Goal: Information Seeking & Learning: Learn about a topic

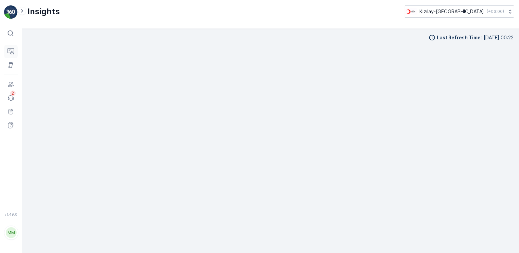
scroll to position [6, 0]
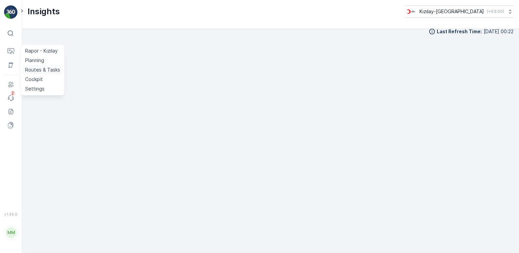
click at [38, 71] on p "Routes & Tasks" at bounding box center [42, 70] width 35 height 7
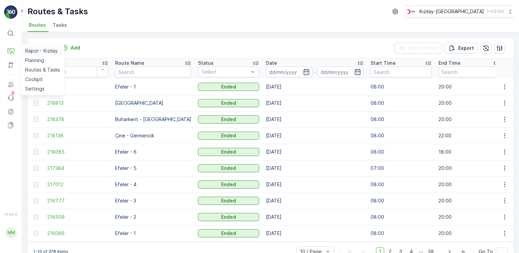
click at [36, 50] on p "Rapor - Kızılay" at bounding box center [41, 51] width 33 height 7
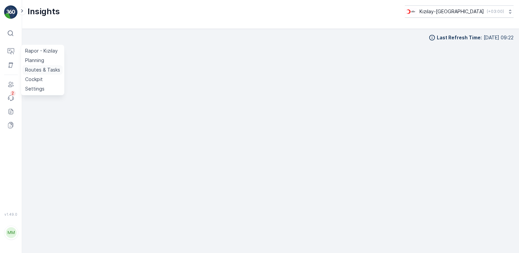
click at [40, 72] on p "Routes & Tasks" at bounding box center [42, 70] width 35 height 7
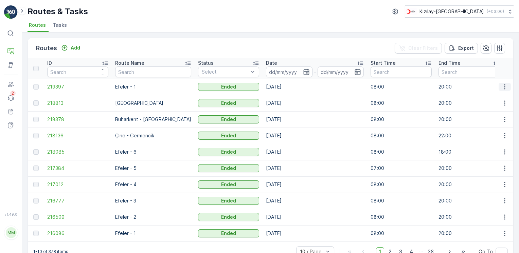
click at [504, 87] on icon "button" at bounding box center [504, 87] width 7 height 7
click at [501, 91] on td at bounding box center [504, 87] width 18 height 16
click at [501, 89] on icon "button" at bounding box center [504, 87] width 7 height 7
click at [492, 105] on span "View Route Tracking" at bounding box center [492, 106] width 47 height 7
click at [504, 85] on icon "button" at bounding box center [504, 87] width 7 height 7
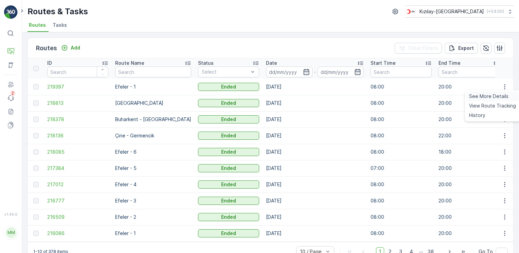
click at [491, 100] on div "See More Details" at bounding box center [492, 97] width 52 height 10
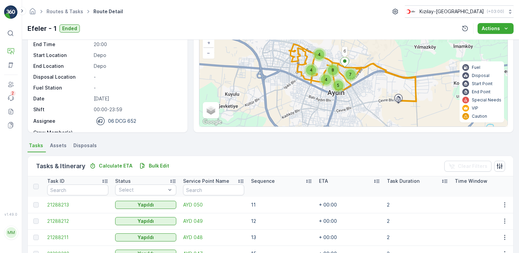
scroll to position [52, 0]
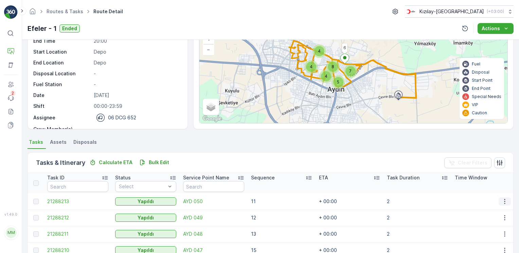
click at [501, 198] on icon "button" at bounding box center [504, 201] width 7 height 7
click at [495, 210] on span "See More Details" at bounding box center [496, 211] width 39 height 7
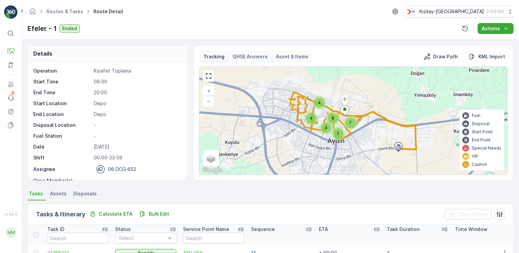
scroll to position [164, 0]
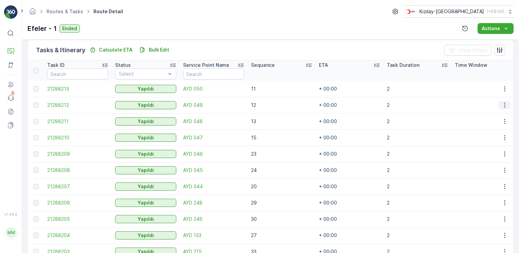
click at [502, 105] on icon "button" at bounding box center [504, 105] width 7 height 7
click at [424, 119] on td "2" at bounding box center [417, 121] width 68 height 16
click at [502, 122] on icon "button" at bounding box center [504, 121] width 7 height 7
click at [452, 138] on td at bounding box center [485, 138] width 68 height 16
click at [503, 136] on icon "button" at bounding box center [504, 137] width 7 height 7
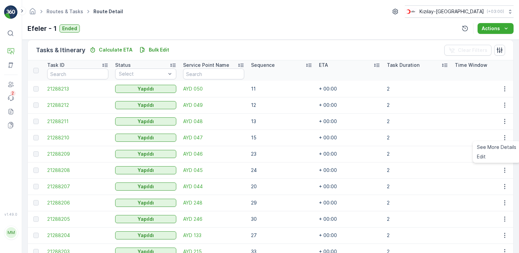
click at [436, 157] on td "2" at bounding box center [417, 154] width 68 height 16
click at [507, 155] on button "button" at bounding box center [504, 154] width 12 height 8
click at [463, 171] on td at bounding box center [485, 170] width 68 height 16
click at [503, 171] on icon "button" at bounding box center [504, 170] width 7 height 7
click at [463, 185] on td at bounding box center [485, 187] width 68 height 16
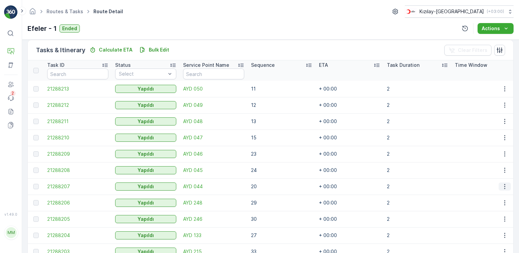
click at [504, 187] on icon "button" at bounding box center [504, 186] width 1 height 5
click at [467, 203] on td at bounding box center [485, 203] width 68 height 16
click at [502, 203] on icon "button" at bounding box center [504, 203] width 7 height 7
click at [463, 219] on td at bounding box center [485, 219] width 68 height 16
click at [501, 218] on icon "button" at bounding box center [504, 219] width 7 height 7
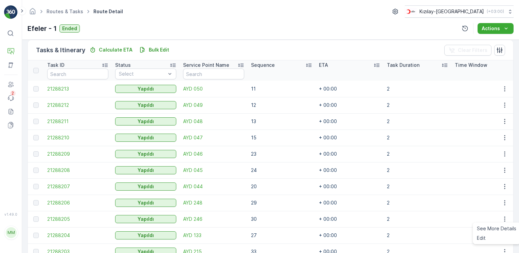
click at [468, 236] on td at bounding box center [485, 235] width 68 height 16
click at [496, 236] on td at bounding box center [504, 235] width 18 height 16
click at [498, 236] on button "button" at bounding box center [504, 236] width 12 height 8
click at [504, 235] on icon "button" at bounding box center [504, 235] width 1 height 5
click at [467, 233] on td at bounding box center [485, 235] width 68 height 16
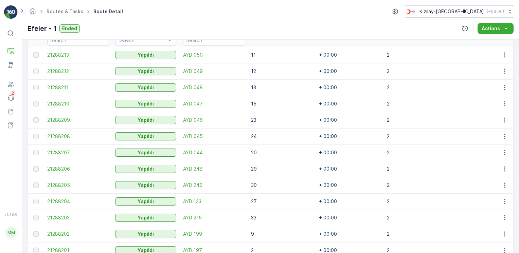
scroll to position [232, 0]
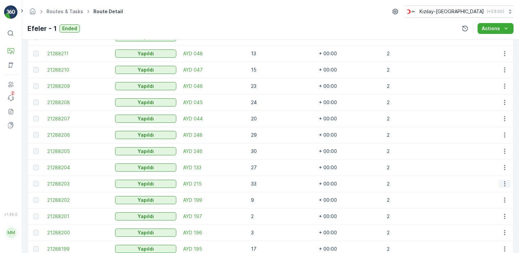
click at [504, 185] on icon "button" at bounding box center [504, 184] width 7 height 7
click at [468, 201] on td at bounding box center [485, 200] width 68 height 16
click at [506, 200] on icon "button" at bounding box center [504, 200] width 7 height 7
click at [470, 215] on td at bounding box center [485, 216] width 68 height 16
click at [505, 218] on icon "button" at bounding box center [504, 216] width 7 height 7
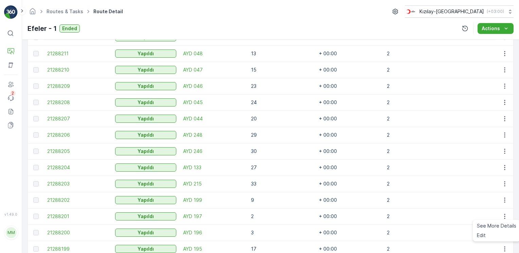
drag, startPoint x: 446, startPoint y: 231, endPoint x: 458, endPoint y: 234, distance: 12.9
click at [446, 232] on td "2" at bounding box center [417, 233] width 68 height 16
click at [501, 232] on icon "button" at bounding box center [504, 232] width 7 height 7
click at [501, 248] on icon "button" at bounding box center [504, 249] width 7 height 7
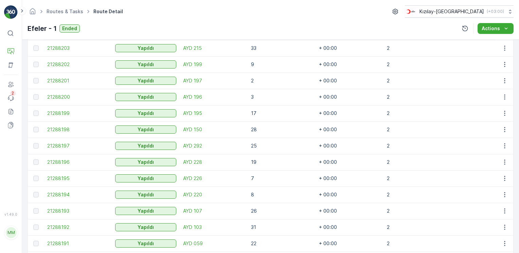
scroll to position [436, 0]
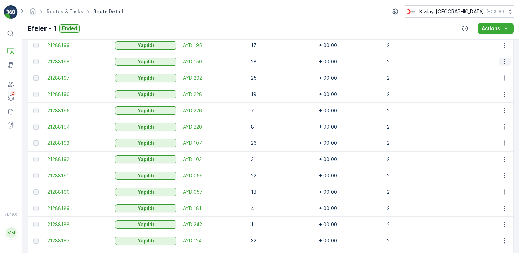
click at [502, 61] on icon "button" at bounding box center [504, 61] width 7 height 7
click at [442, 77] on td "2" at bounding box center [417, 78] width 68 height 16
click at [505, 79] on icon "button" at bounding box center [504, 78] width 7 height 7
click at [455, 96] on td at bounding box center [485, 94] width 68 height 16
click at [503, 95] on icon "button" at bounding box center [504, 94] width 7 height 7
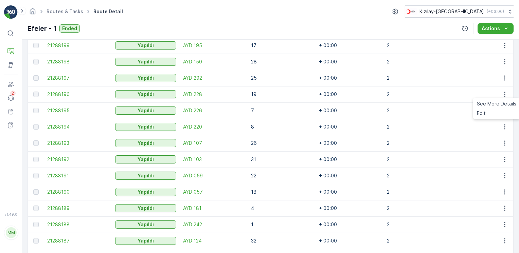
click at [450, 107] on td "2" at bounding box center [417, 111] width 68 height 16
click at [504, 111] on icon "button" at bounding box center [504, 110] width 1 height 5
click at [452, 134] on td at bounding box center [485, 127] width 68 height 16
click at [504, 129] on icon "button" at bounding box center [504, 127] width 7 height 7
click at [455, 144] on td at bounding box center [485, 143] width 68 height 16
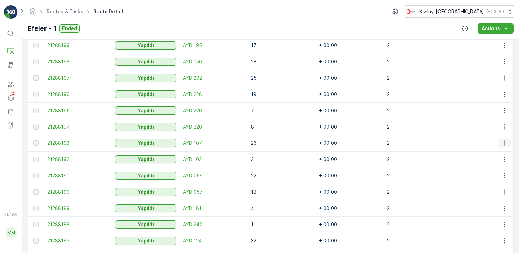
click at [505, 143] on icon "button" at bounding box center [504, 143] width 7 height 7
click at [467, 157] on td at bounding box center [485, 159] width 68 height 16
click at [501, 158] on icon "button" at bounding box center [504, 159] width 7 height 7
click at [457, 179] on td at bounding box center [485, 176] width 68 height 16
click at [503, 179] on button "button" at bounding box center [504, 176] width 12 height 8
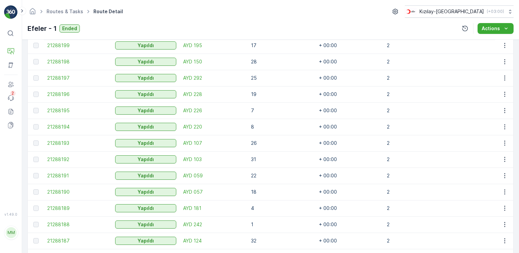
click at [459, 189] on td at bounding box center [485, 192] width 68 height 16
click at [505, 191] on icon "button" at bounding box center [504, 192] width 7 height 7
click at [465, 210] on td at bounding box center [485, 208] width 68 height 16
click at [506, 208] on icon "button" at bounding box center [504, 208] width 7 height 7
click at [462, 224] on td at bounding box center [485, 225] width 68 height 16
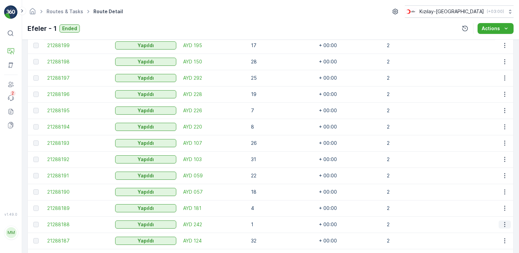
click at [504, 224] on icon "button" at bounding box center [504, 224] width 7 height 7
click at [465, 237] on td at bounding box center [485, 241] width 68 height 16
click at [504, 241] on icon "button" at bounding box center [504, 241] width 7 height 7
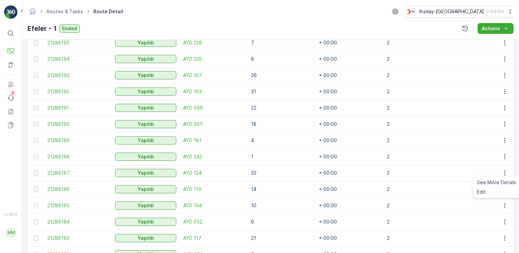
scroll to position [538, 0]
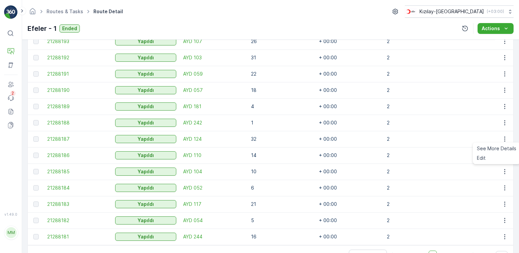
click at [451, 157] on td "2" at bounding box center [417, 155] width 68 height 16
click at [504, 157] on icon "button" at bounding box center [504, 155] width 1 height 5
click at [463, 167] on td at bounding box center [485, 172] width 68 height 16
click at [504, 171] on icon "button" at bounding box center [504, 171] width 7 height 7
click at [460, 185] on td at bounding box center [485, 188] width 68 height 16
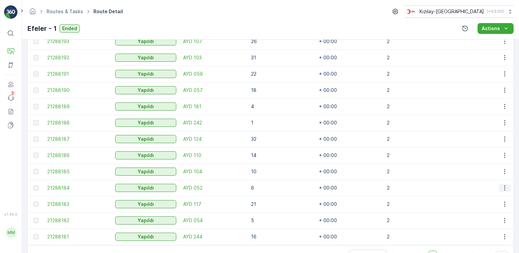
click at [503, 186] on icon "button" at bounding box center [504, 188] width 7 height 7
click at [465, 203] on td at bounding box center [485, 204] width 68 height 16
click at [506, 204] on icon "button" at bounding box center [504, 204] width 7 height 7
click at [457, 214] on td at bounding box center [485, 221] width 68 height 16
click at [506, 220] on icon "button" at bounding box center [504, 220] width 7 height 7
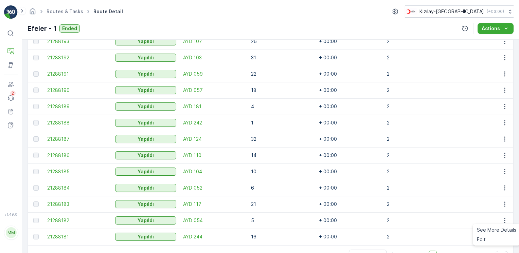
click at [460, 236] on td at bounding box center [485, 237] width 68 height 16
click at [504, 239] on icon "button" at bounding box center [504, 237] width 7 height 7
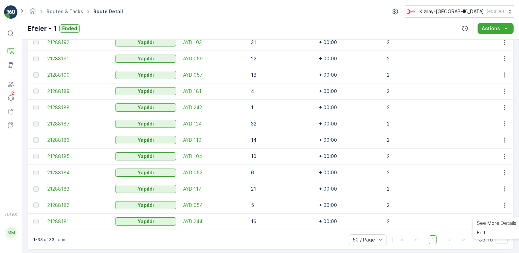
scroll to position [561, 0]
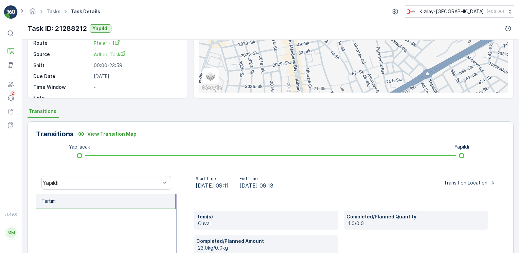
scroll to position [136, 0]
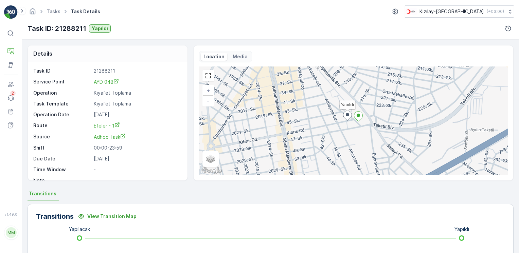
scroll to position [136, 0]
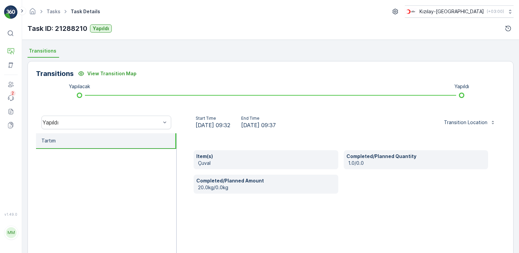
scroll to position [170, 0]
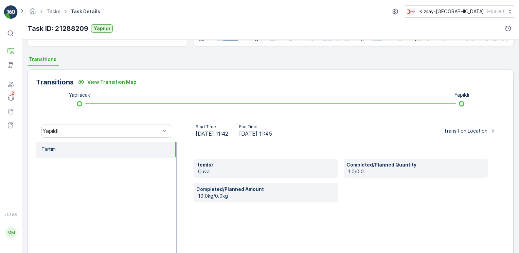
scroll to position [136, 0]
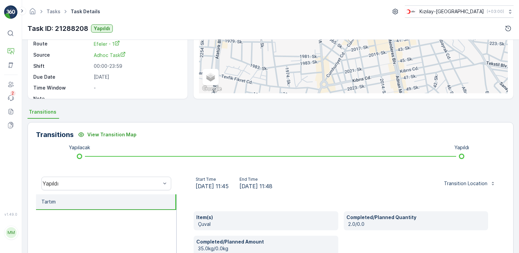
scroll to position [174, 0]
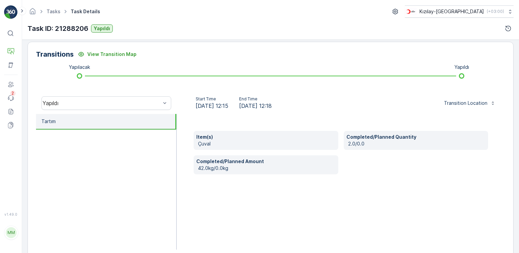
scroll to position [170, 0]
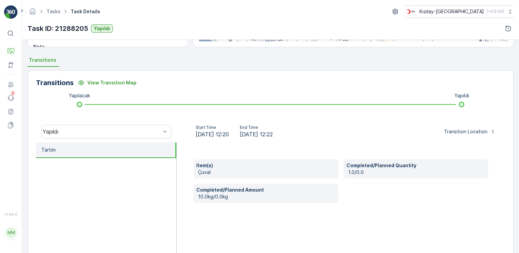
scroll to position [136, 0]
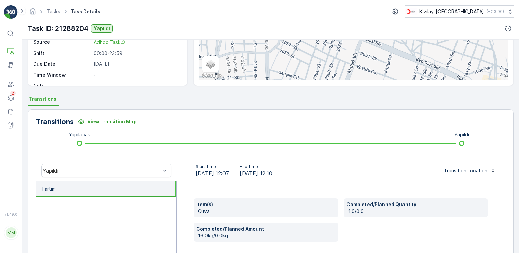
scroll to position [136, 0]
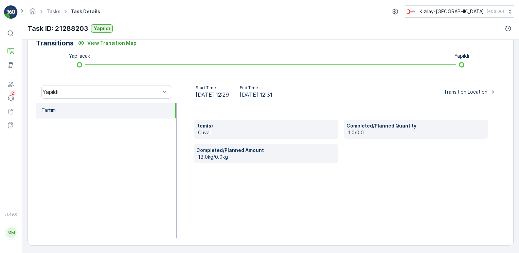
scroll to position [174, 0]
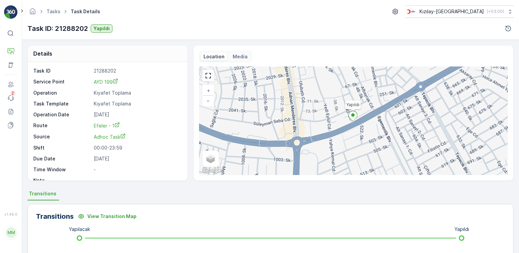
scroll to position [102, 0]
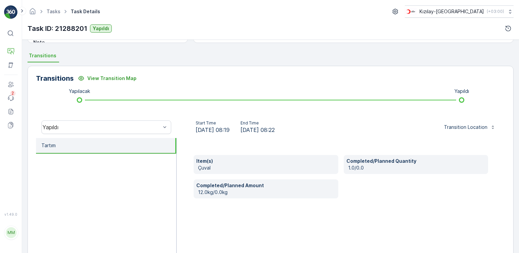
scroll to position [170, 0]
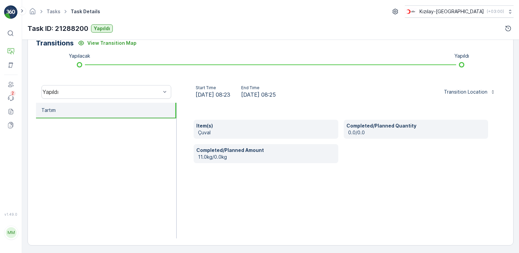
scroll to position [174, 0]
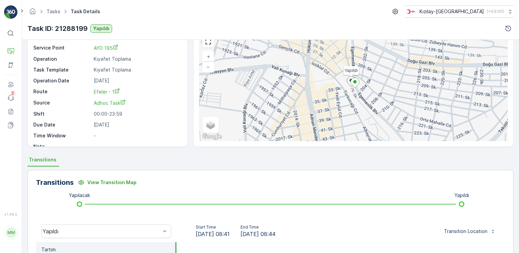
scroll to position [170, 0]
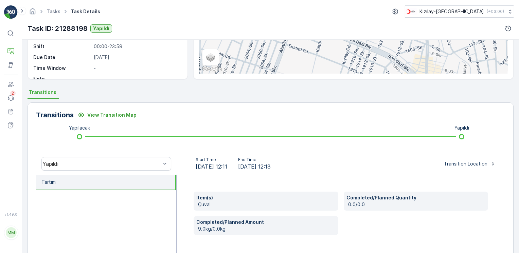
scroll to position [102, 0]
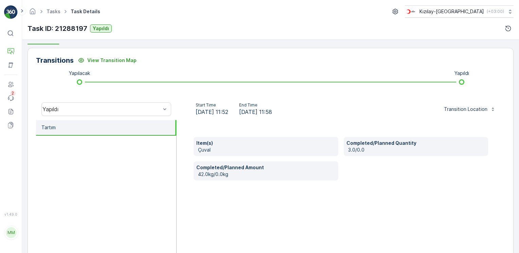
scroll to position [140, 0]
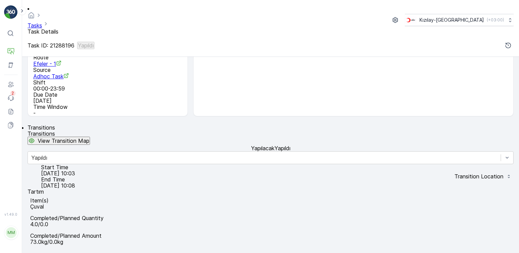
scroll to position [170, 0]
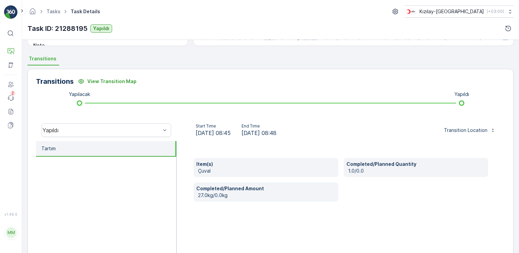
scroll to position [136, 0]
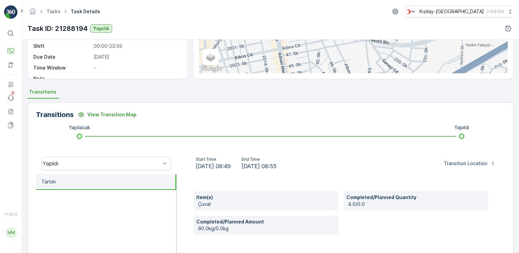
scroll to position [136, 0]
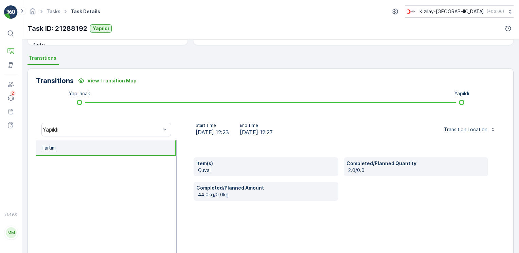
scroll to position [170, 0]
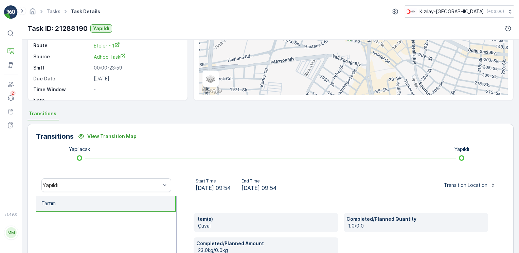
scroll to position [170, 0]
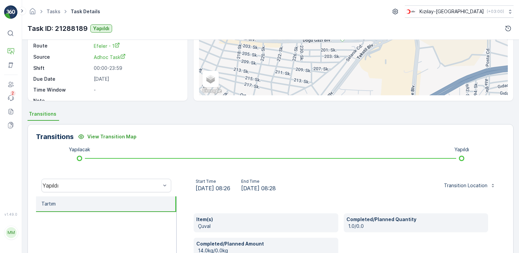
scroll to position [170, 0]
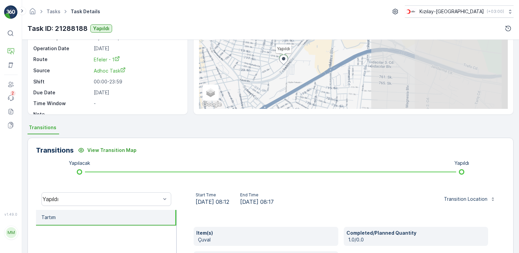
scroll to position [102, 0]
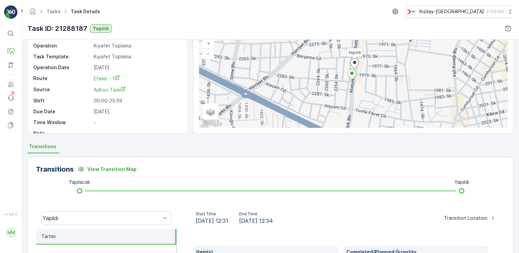
scroll to position [102, 0]
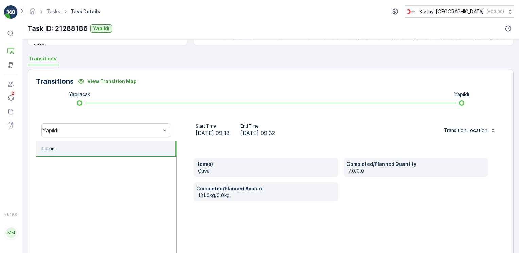
scroll to position [136, 0]
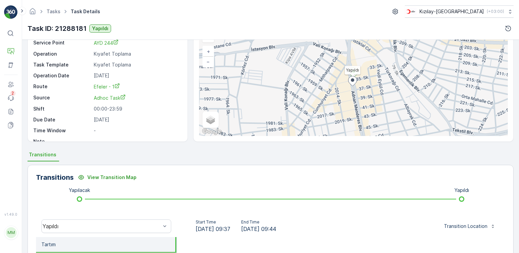
scroll to position [174, 0]
